Goal: Transaction & Acquisition: Obtain resource

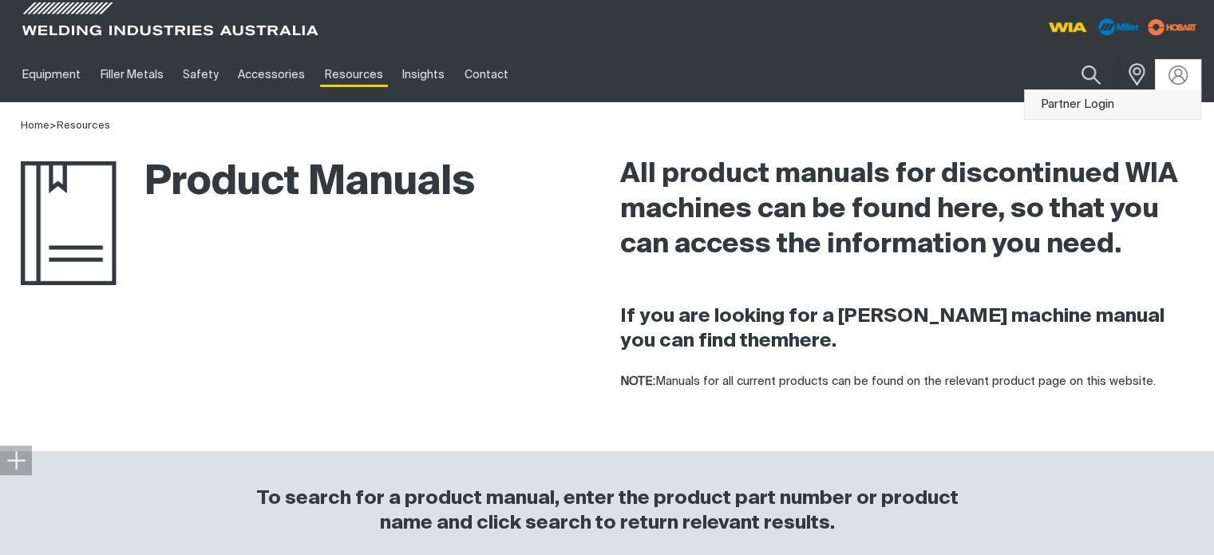
click at [1095, 108] on link "Partner Login" at bounding box center [1112, 105] width 176 height 30
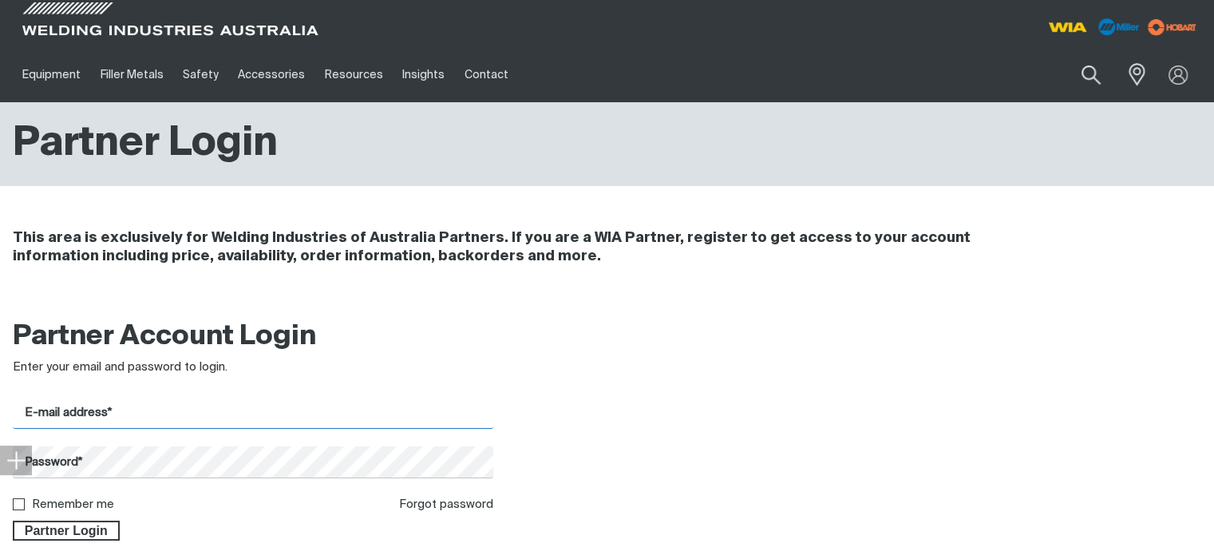
type input "[EMAIL_ADDRESS][DOMAIN_NAME]"
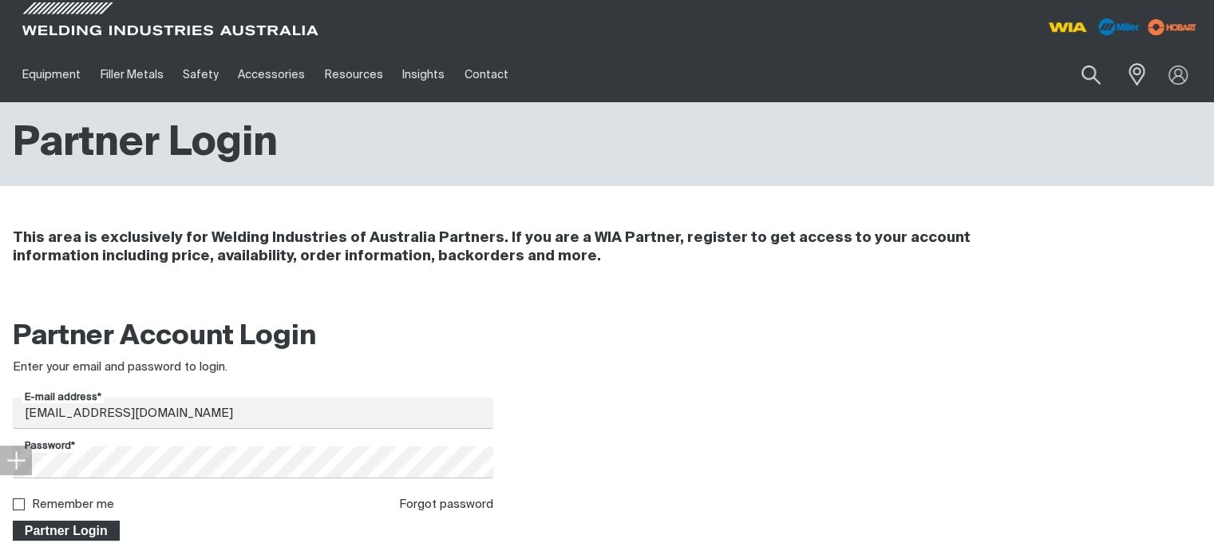
click at [86, 526] on span "Partner Login" at bounding box center [66, 530] width 104 height 21
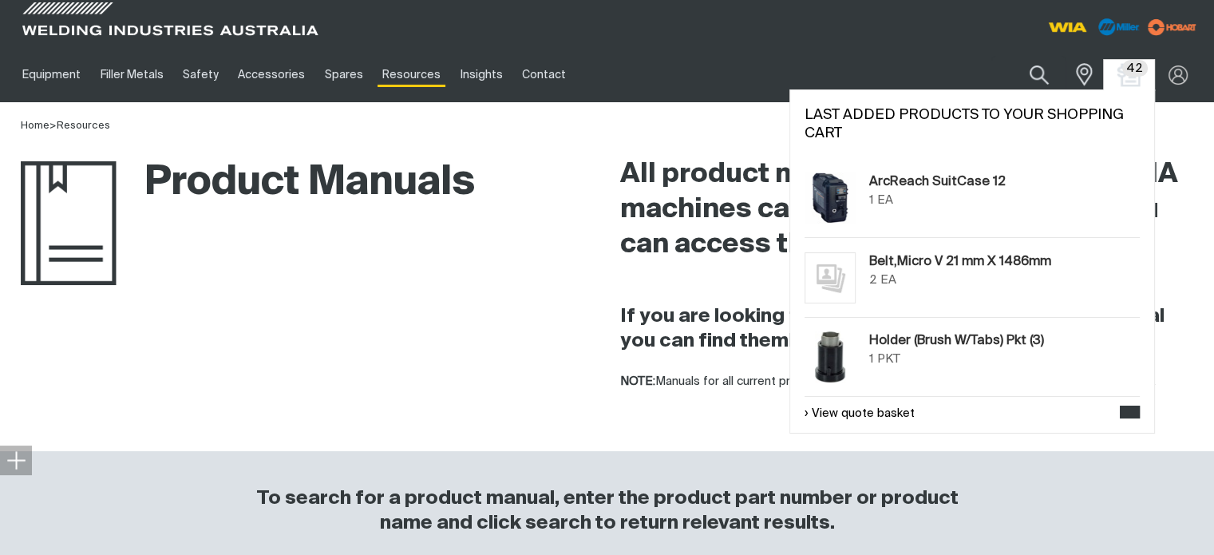
click at [1133, 82] on img "Shopping cart (42 product(s))" at bounding box center [1128, 74] width 23 height 23
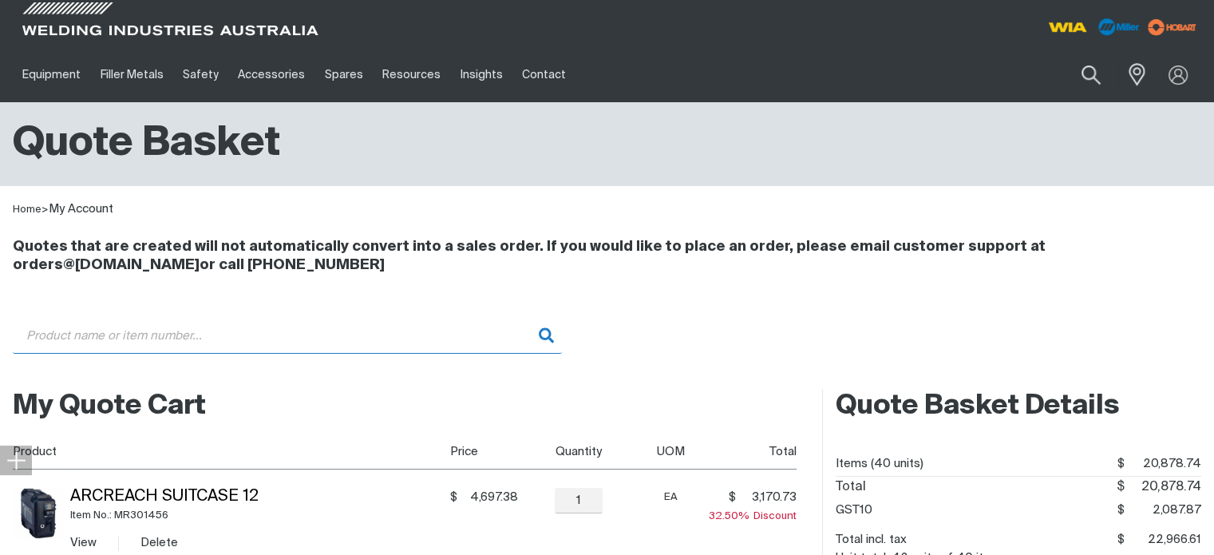
click at [105, 334] on input "Search" at bounding box center [287, 336] width 549 height 36
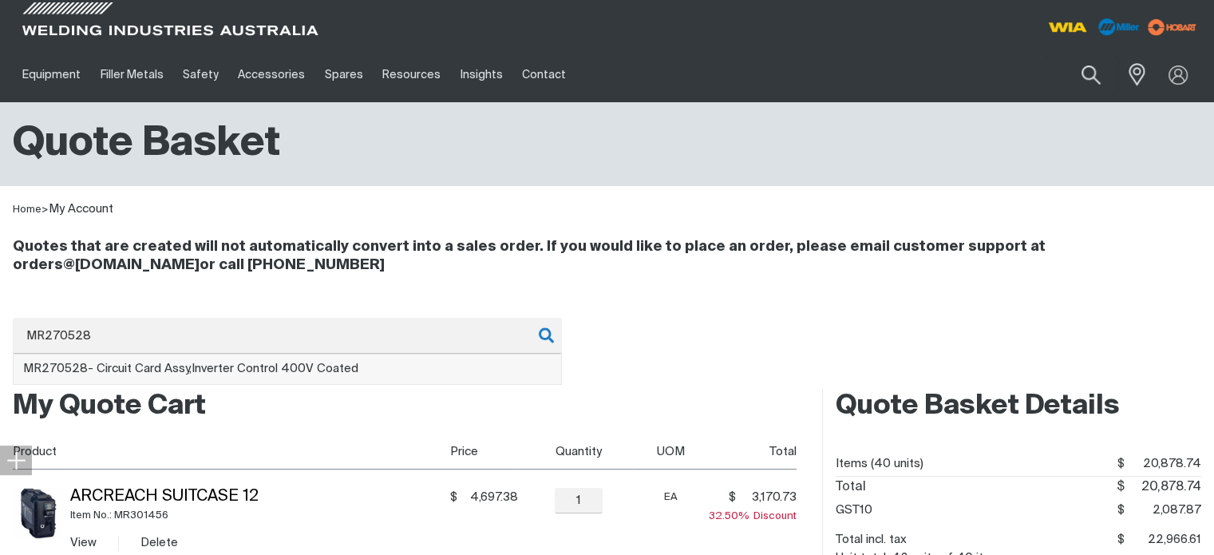
click at [142, 364] on span "MR270528 - Circuit Card Assy,Inverter Control 400V Coated" at bounding box center [190, 368] width 335 height 12
type input "MR270528 - Circuit Card Assy,Inverter Control 400V Coated"
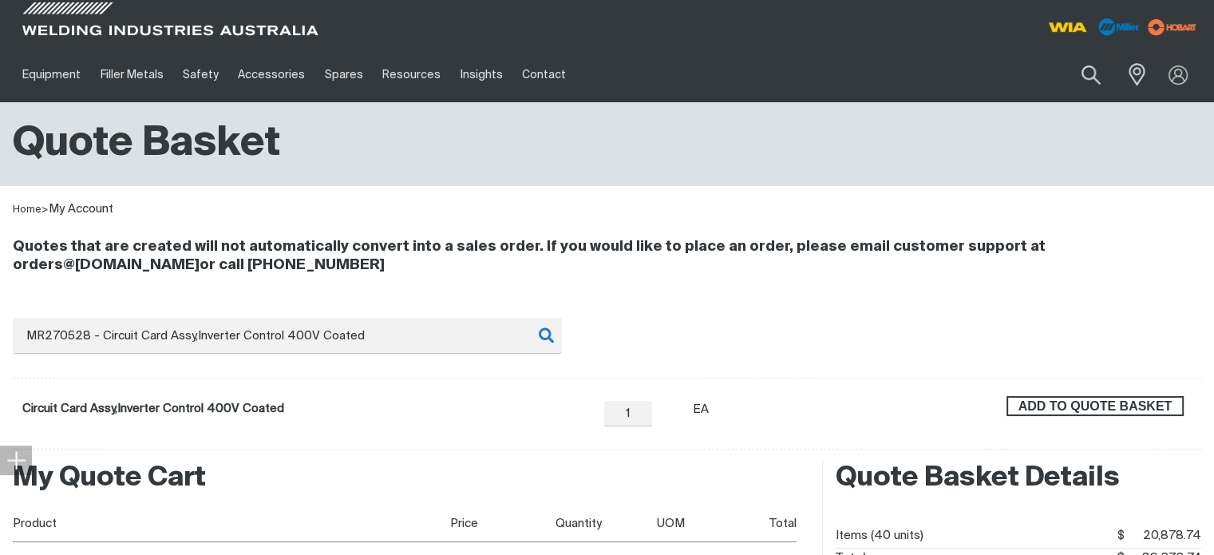
click at [1091, 401] on span "ADD TO QUOTE BASKET" at bounding box center [1095, 406] width 174 height 21
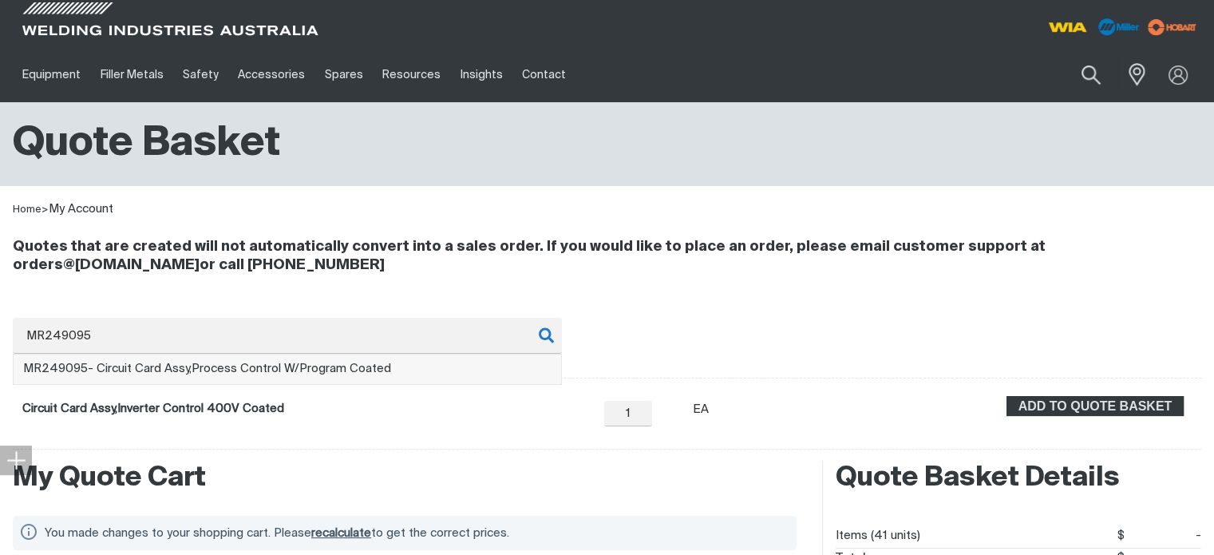
click at [262, 354] on li "MR249095 - Circuit Card Assy,Process Control W/Program Coated" at bounding box center [287, 369] width 547 height 30
type input "MR249095 - Circuit Card Assy,Process Control W/Program Coated"
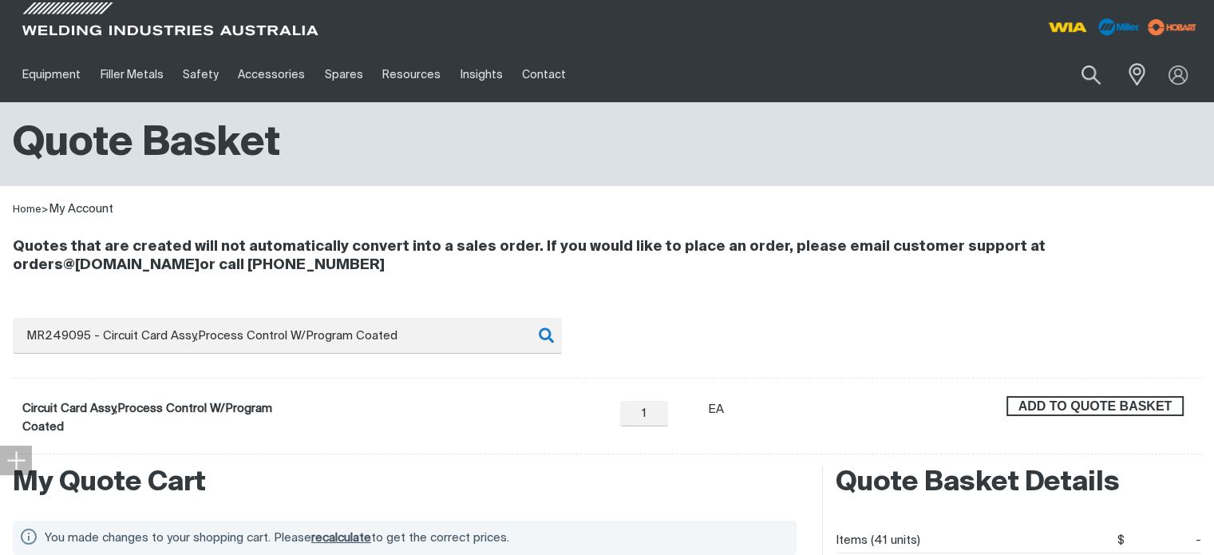
click at [1093, 412] on span "ADD TO QUOTE BASKET" at bounding box center [1095, 406] width 174 height 21
drag, startPoint x: 1075, startPoint y: 406, endPoint x: 953, endPoint y: 405, distance: 122.1
click at [1072, 406] on span "ADD TO QUOTE BASKET" at bounding box center [1095, 406] width 174 height 21
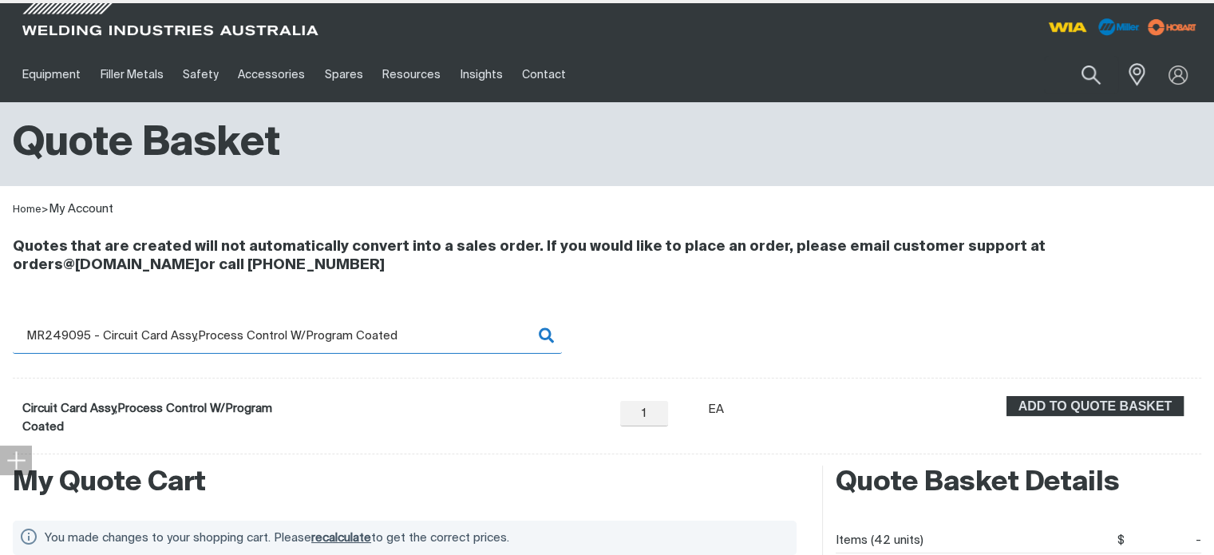
type input "2"
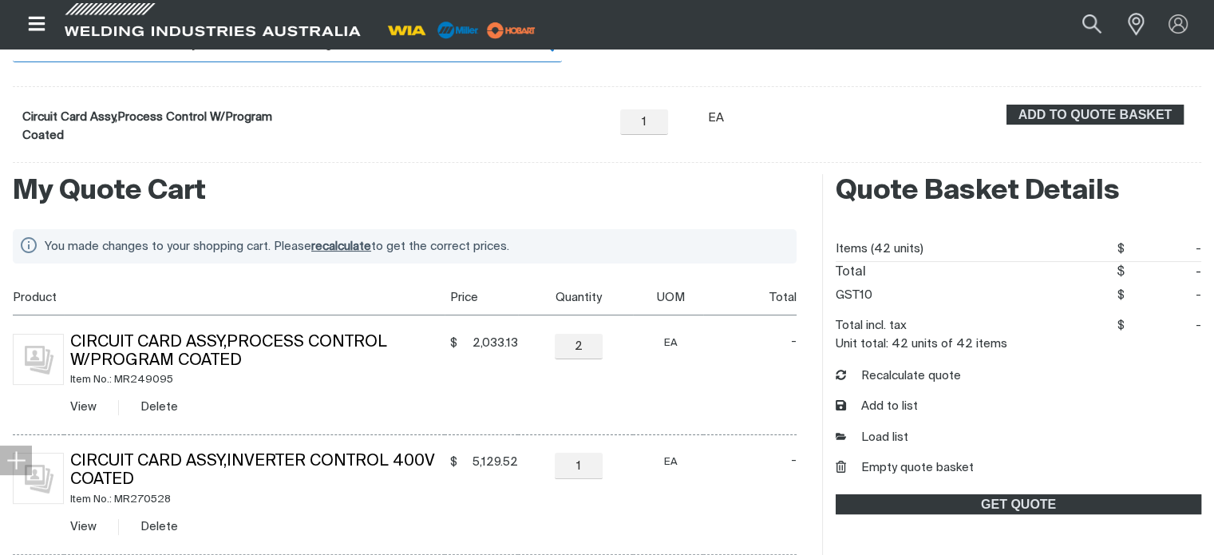
scroll to position [319, 0]
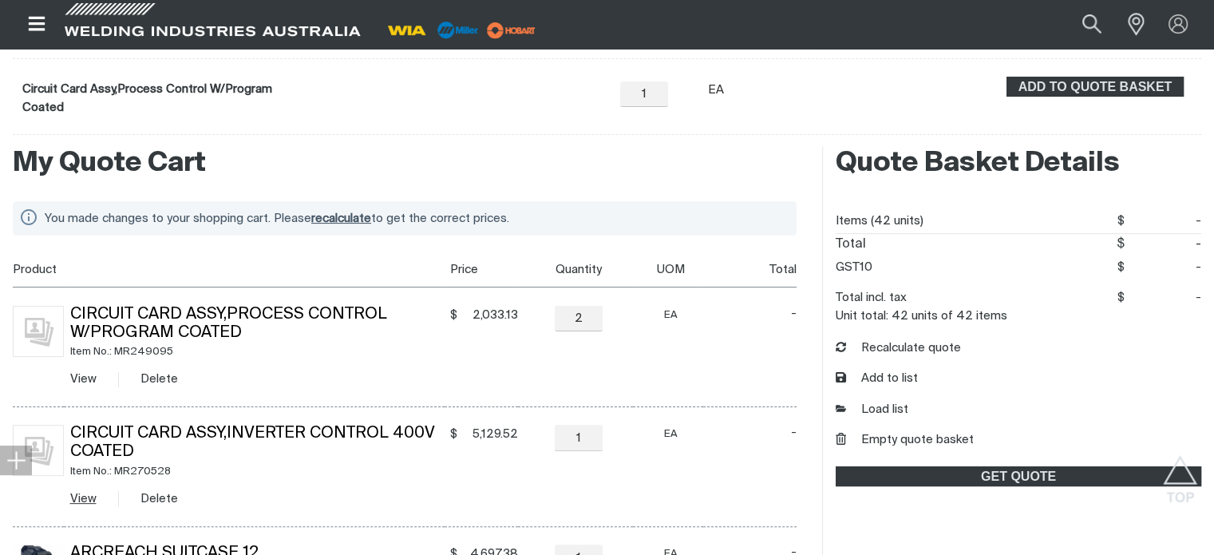
click at [85, 502] on link "View" at bounding box center [83, 498] width 26 height 12
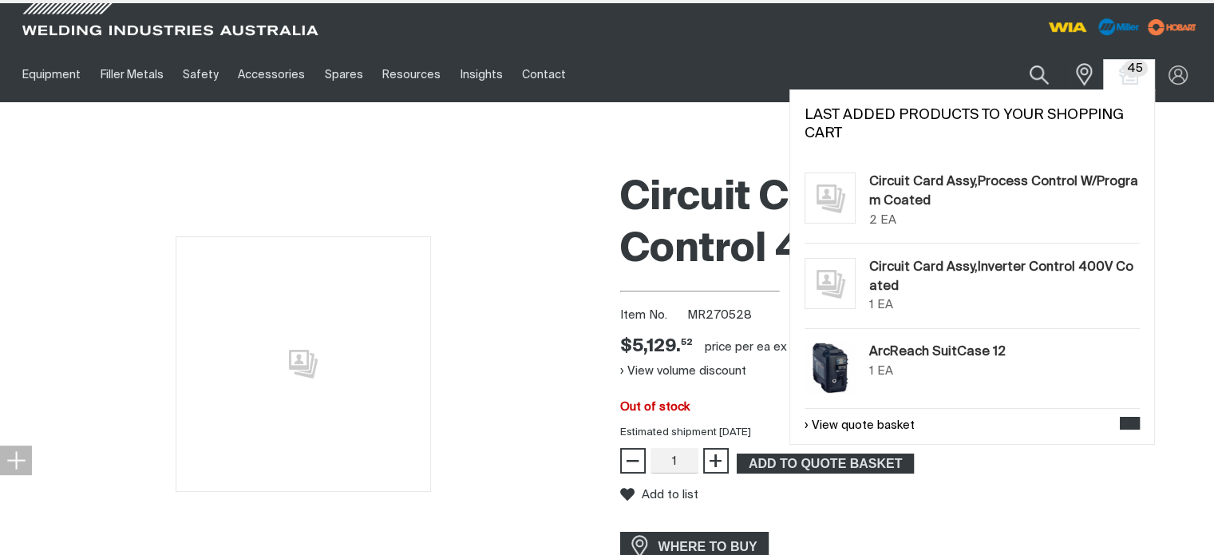
click at [1134, 76] on span "45" at bounding box center [1135, 68] width 25 height 17
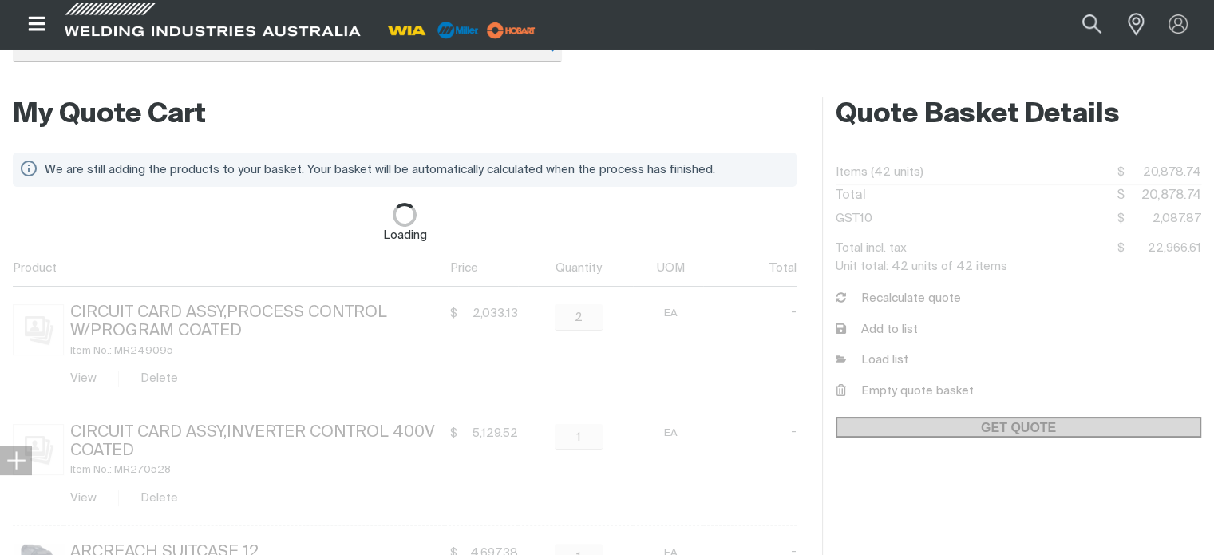
scroll to position [319, 0]
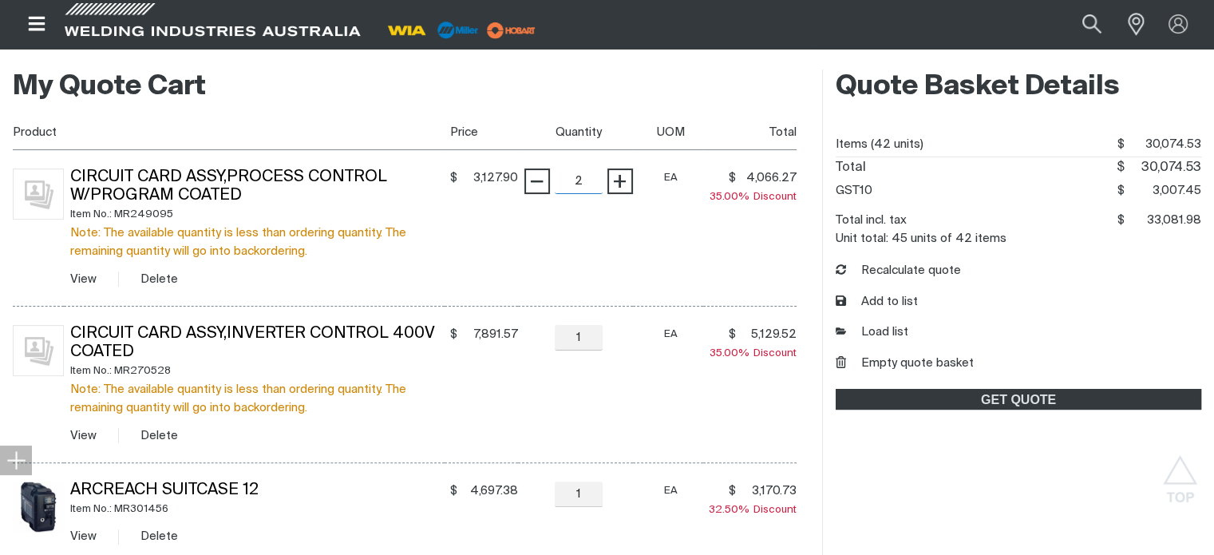
drag, startPoint x: 575, startPoint y: 178, endPoint x: 591, endPoint y: 178, distance: 16.0
click at [591, 178] on input "2" at bounding box center [579, 181] width 48 height 26
type input "1"
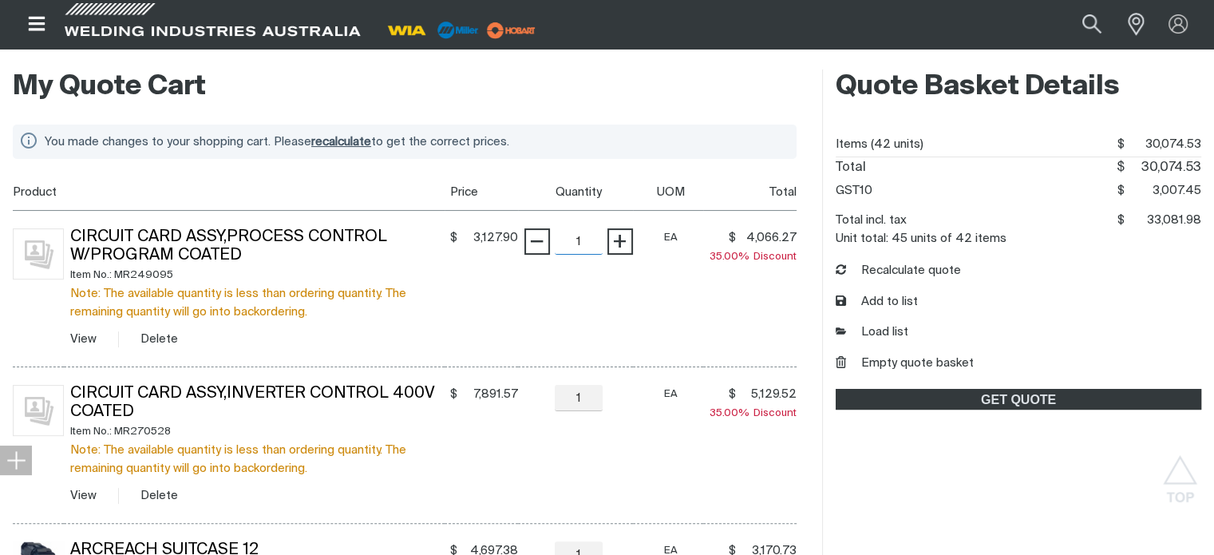
scroll to position [318, 0]
click at [84, 334] on link "View" at bounding box center [83, 340] width 26 height 12
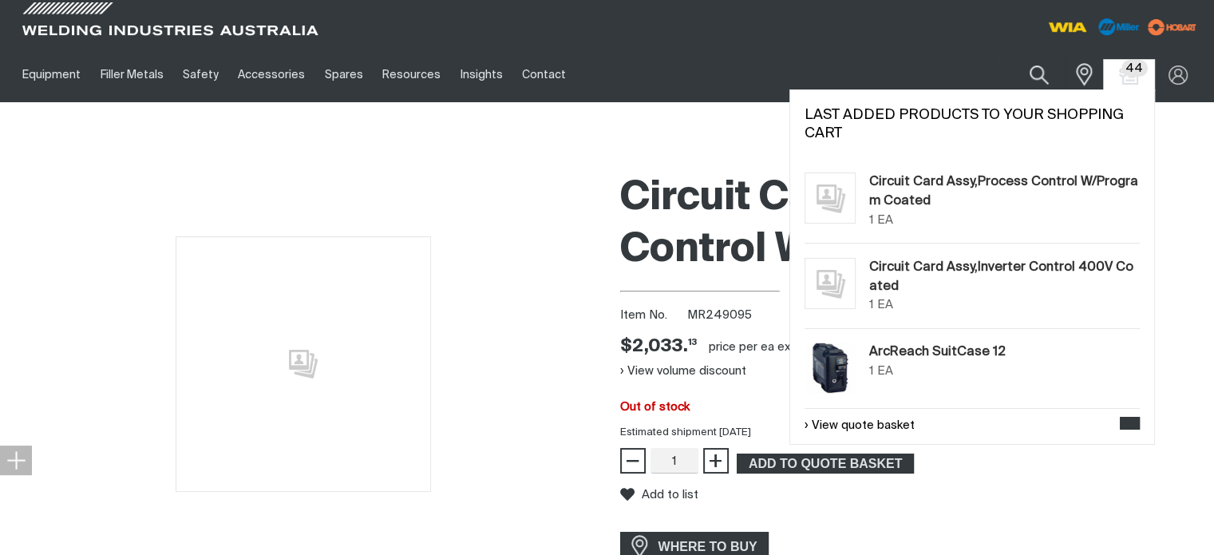
click at [1135, 73] on span "44" at bounding box center [1134, 68] width 26 height 17
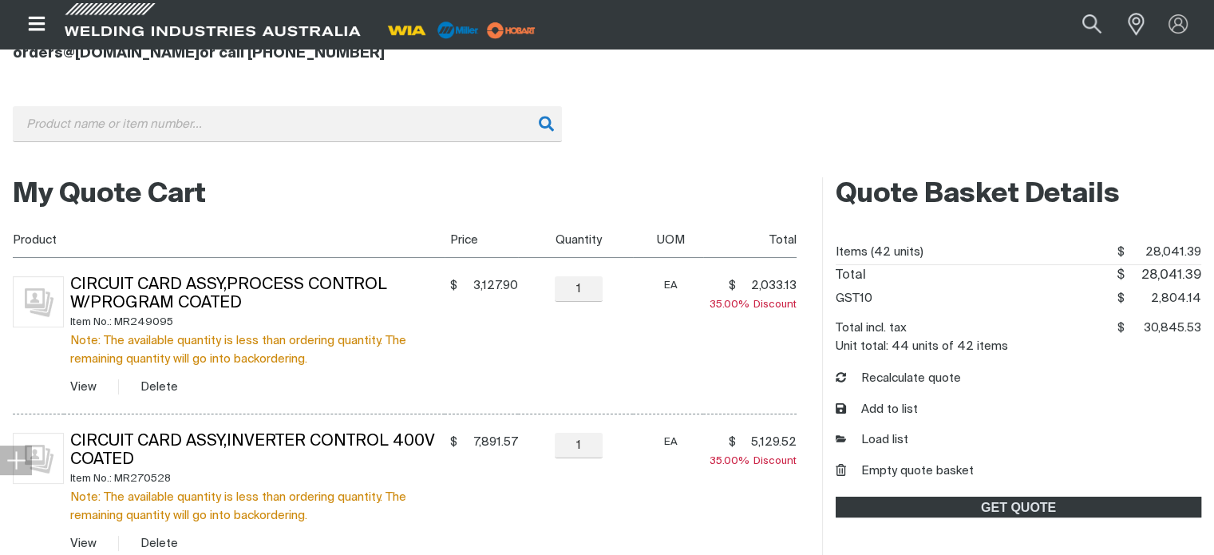
scroll to position [239, 0]
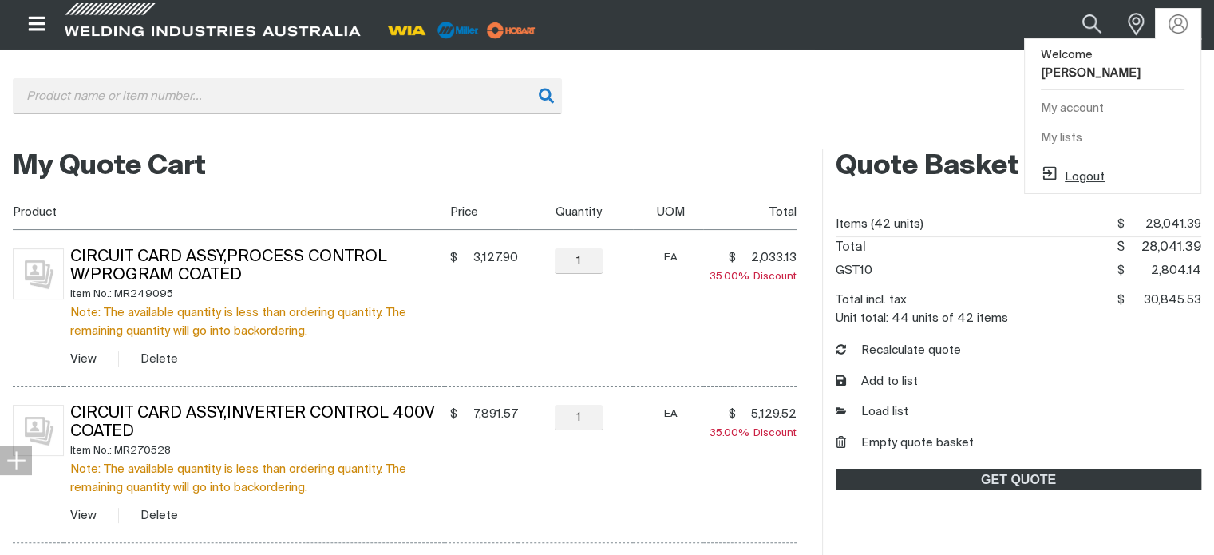
click at [1085, 164] on button "Logout" at bounding box center [1072, 173] width 64 height 19
